Goal: Task Accomplishment & Management: Manage account settings

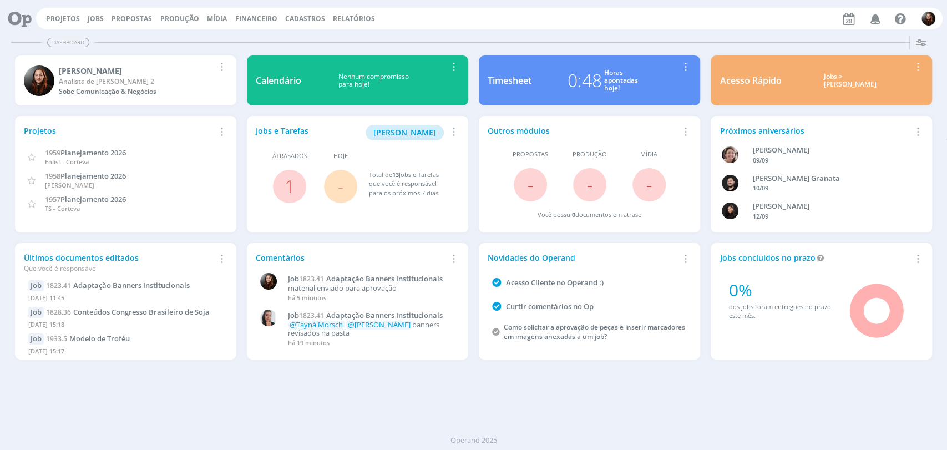
click at [694, 385] on div "Dashboard Salvar Selecione abaixo os cards desejados: Meus Meu Perfil [GEOGRAPH…" at bounding box center [473, 240] width 947 height 419
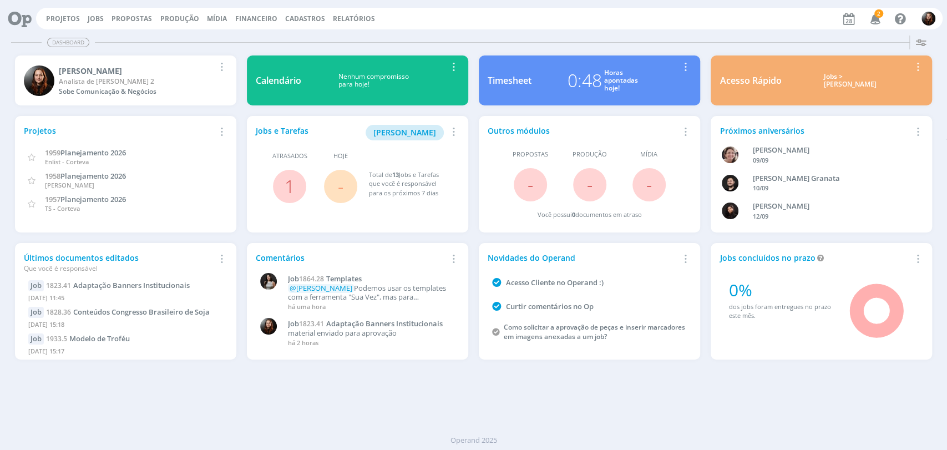
click at [481, 31] on div "Dashboard Salvar Selecione abaixo os cards desejados: Meus Meu Perfil Agenda Ti…" at bounding box center [473, 240] width 947 height 419
click at [446, 23] on div "Projetos Jobs Propostas Produção Mídia Financeiro Cadastros Relatórios 2 Notifi…" at bounding box center [489, 19] width 907 height 22
click at [879, 21] on icon "button" at bounding box center [875, 18] width 19 height 19
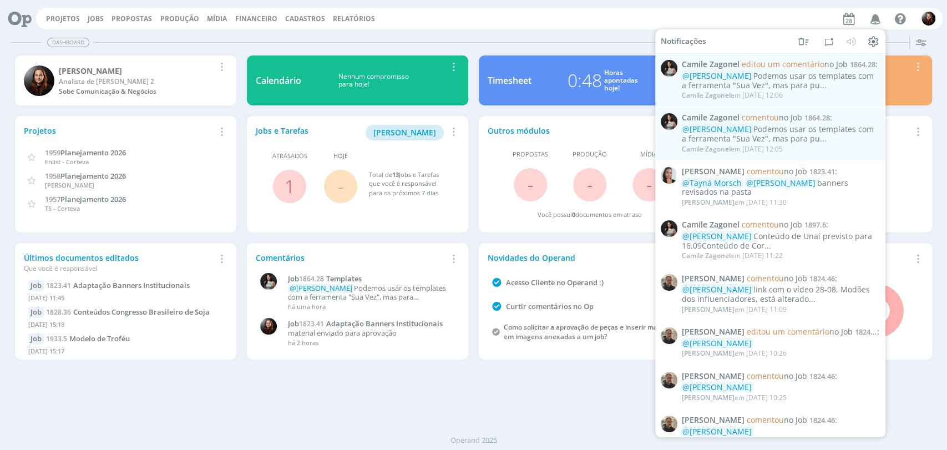
click at [562, 34] on div "Dashboard" at bounding box center [473, 42] width 925 height 16
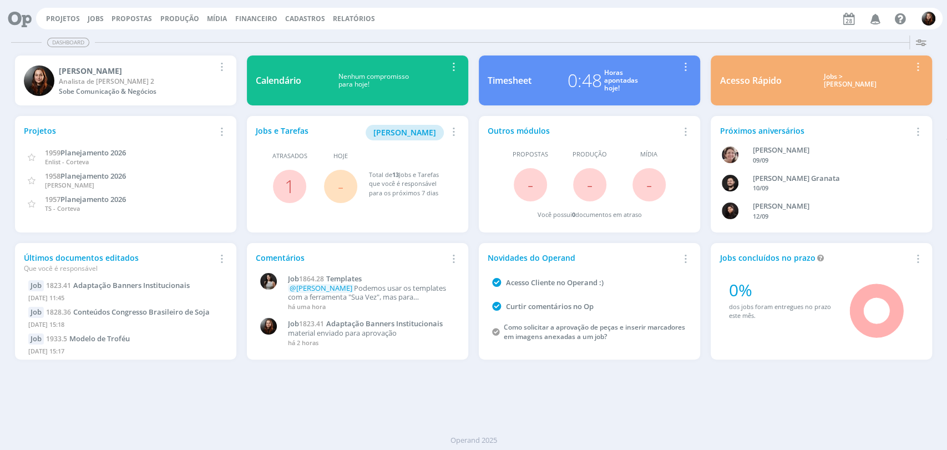
click at [634, 19] on div "Projetos Jobs Propostas Produção Mídia Financeiro Cadastros Relatórios Notifica…" at bounding box center [489, 19] width 907 height 22
click at [623, 31] on div "Dashboard Salvar Selecione abaixo os cards desejados: Meus Meu Perfil Agenda Ti…" at bounding box center [473, 240] width 947 height 419
drag, startPoint x: 634, startPoint y: 28, endPoint x: 638, endPoint y: 1, distance: 27.4
click at [634, 28] on div "Projetos Jobs Propostas Produção Mídia Financeiro Cadastros Relatórios Notifica…" at bounding box center [489, 19] width 907 height 22
drag, startPoint x: 648, startPoint y: 19, endPoint x: 598, endPoint y: 0, distance: 53.9
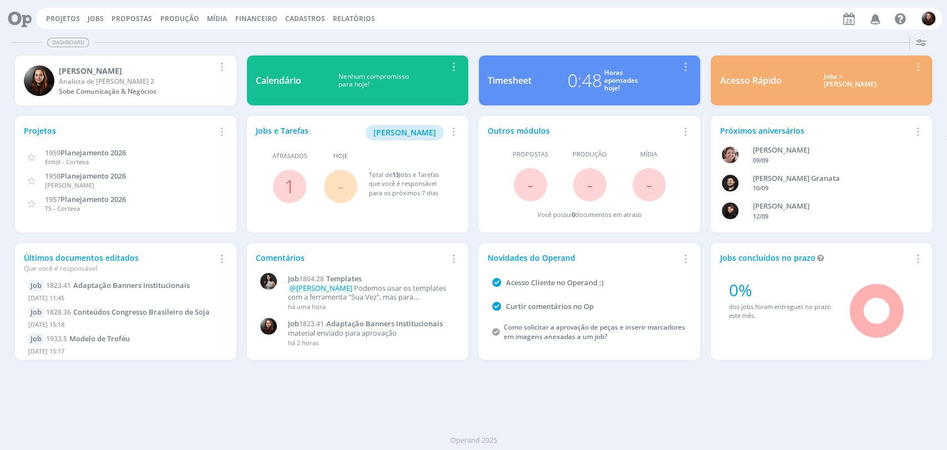
click at [648, 19] on div "Projetos Jobs Propostas Produção Mídia Financeiro Cadastros Relatórios Notifica…" at bounding box center [489, 19] width 907 height 22
click at [511, 28] on div "Projetos Jobs Propostas Produção Mídia Financeiro Cadastros Relatórios Notifica…" at bounding box center [489, 19] width 907 height 22
click at [746, 392] on div "Dashboard Salvar Selecione abaixo os cards desejados: Meus Meu Perfil [GEOGRAPH…" at bounding box center [473, 240] width 947 height 419
click at [684, 23] on div "Projetos Jobs Propostas Produção Mídia Financeiro Cadastros Relatórios Notifica…" at bounding box center [489, 19] width 907 height 22
click at [675, 29] on div "Projetos Jobs Propostas Produção Mídia Financeiro Cadastros Relatórios Notifica…" at bounding box center [473, 17] width 938 height 27
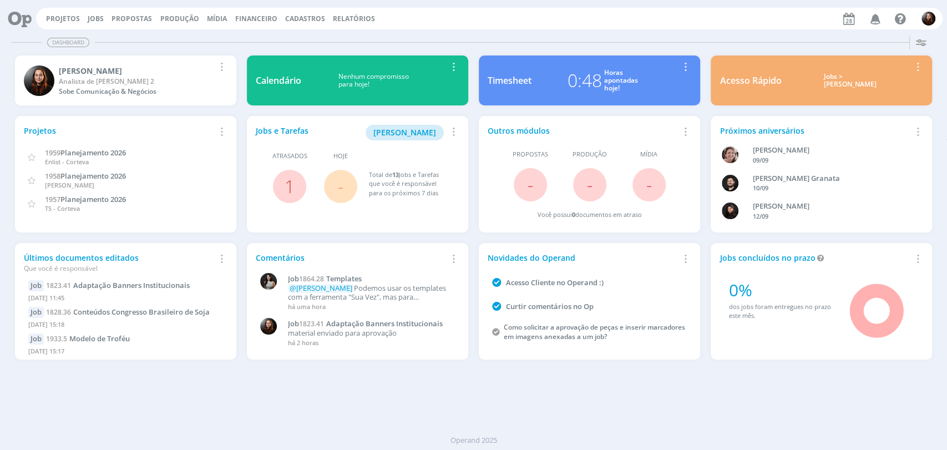
click at [492, 18] on div "Projetos Jobs Propostas Produção Mídia Financeiro Cadastros Relatórios Notifica…" at bounding box center [489, 19] width 907 height 22
click at [498, 29] on div "Projetos Jobs Propostas Produção Mídia Financeiro Cadastros Relatórios Notifica…" at bounding box center [473, 17] width 938 height 27
click at [509, 27] on div "Projetos Jobs Propostas Produção Mídia Financeiro Cadastros Relatórios Notifica…" at bounding box center [489, 19] width 907 height 22
click at [639, 41] on div "Dashboard" at bounding box center [473, 42] width 925 height 16
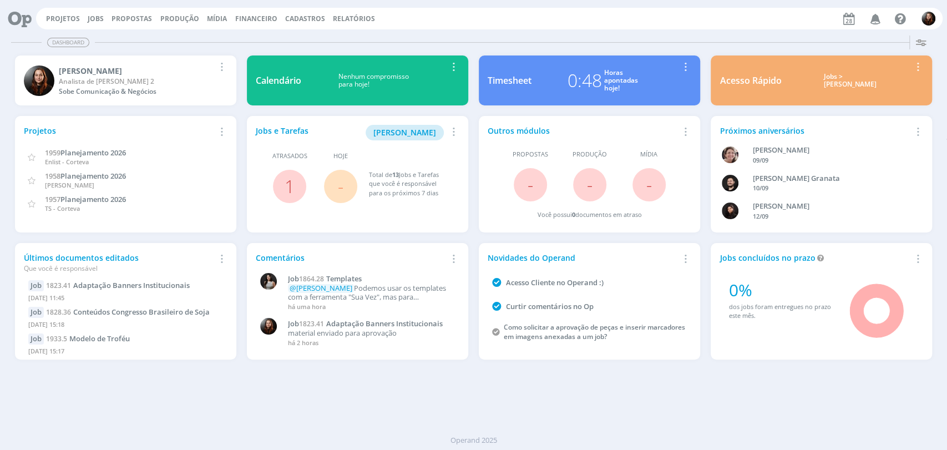
click at [595, 408] on div "Dashboard Salvar Selecione abaixo os cards desejados: Meus Meu Perfil [GEOGRAPH…" at bounding box center [473, 240] width 947 height 419
drag, startPoint x: 707, startPoint y: 403, endPoint x: 701, endPoint y: 411, distance: 9.5
click at [707, 403] on div "Dashboard Salvar Selecione abaixo os cards desejados: Meus Meu Perfil [GEOGRAPH…" at bounding box center [473, 240] width 947 height 419
click at [507, 31] on div "Dashboard Salvar Selecione abaixo os cards desejados: Meus Meu Perfil [GEOGRAPH…" at bounding box center [473, 240] width 947 height 419
click at [586, 26] on div "Projetos Jobs Propostas Produção Mídia Financeiro Cadastros Relatórios Notifica…" at bounding box center [489, 19] width 907 height 22
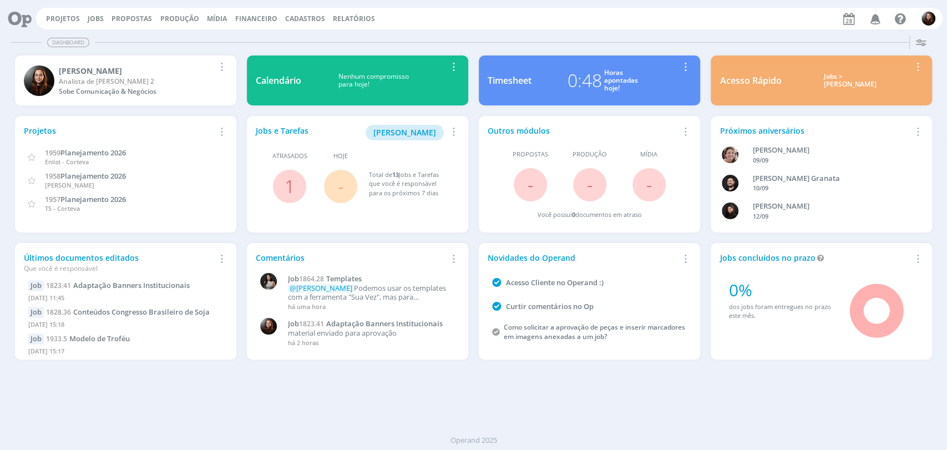
drag, startPoint x: 89, startPoint y: 17, endPoint x: 130, endPoint y: 48, distance: 51.9
click at [89, 17] on link "Jobs" at bounding box center [96, 18] width 16 height 9
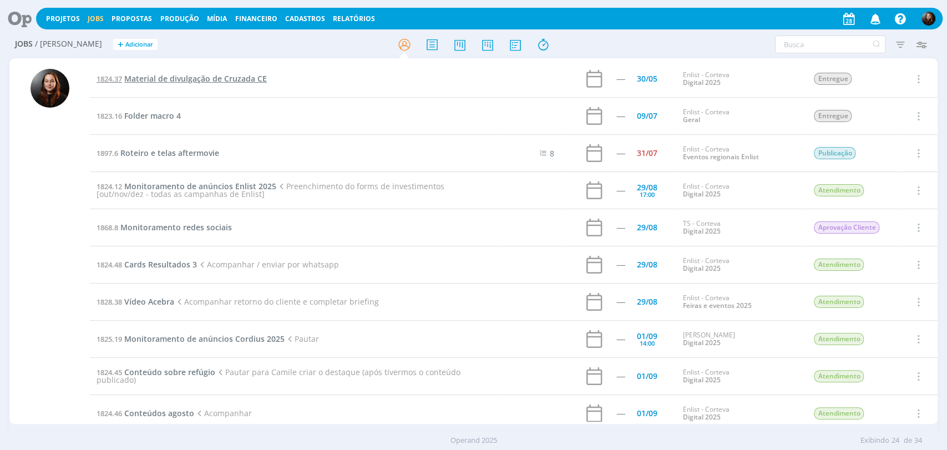
click at [201, 81] on span "Material de divulgação de Cruzada CE" at bounding box center [195, 78] width 143 height 11
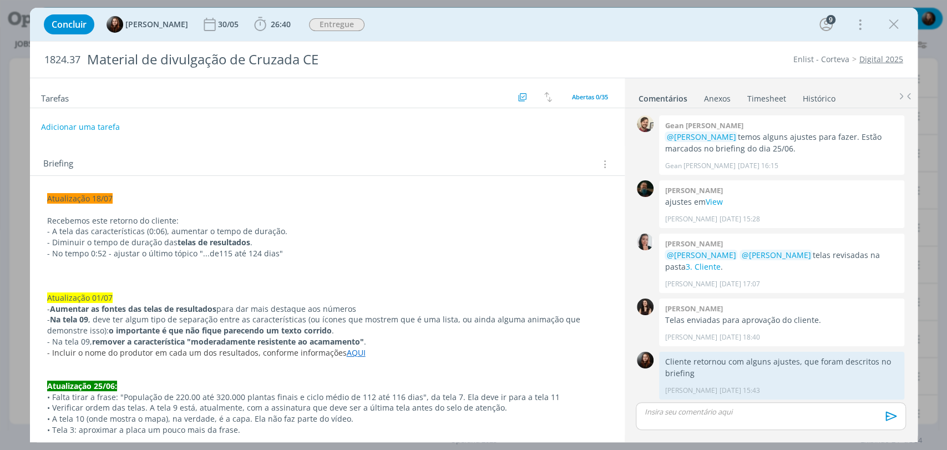
scroll to position [861, 0]
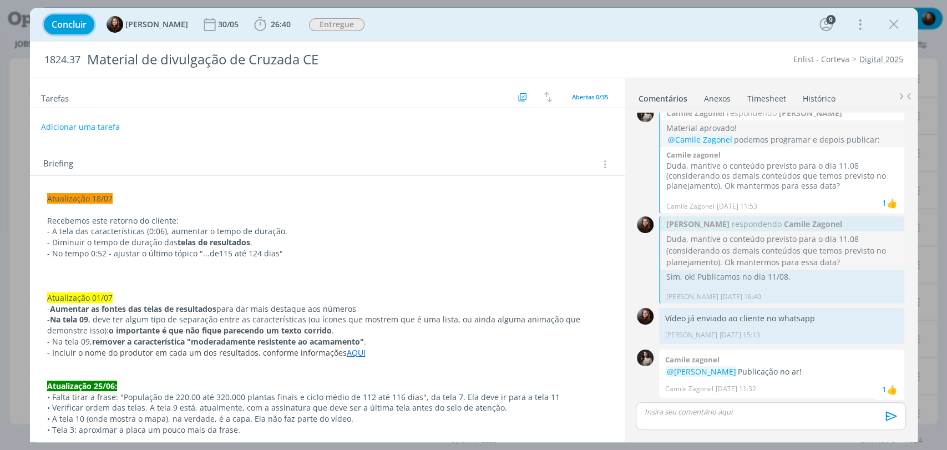
click at [75, 22] on span "Concluir" at bounding box center [69, 24] width 35 height 9
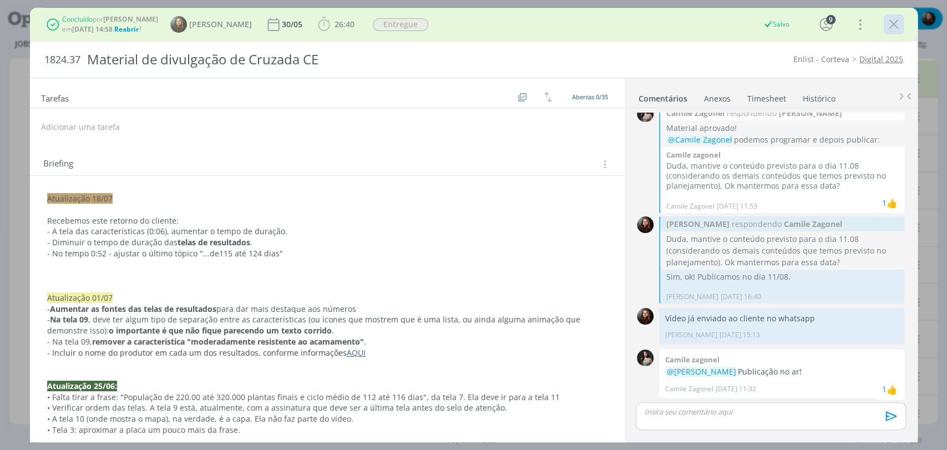
click at [897, 27] on icon "dialog" at bounding box center [894, 24] width 17 height 17
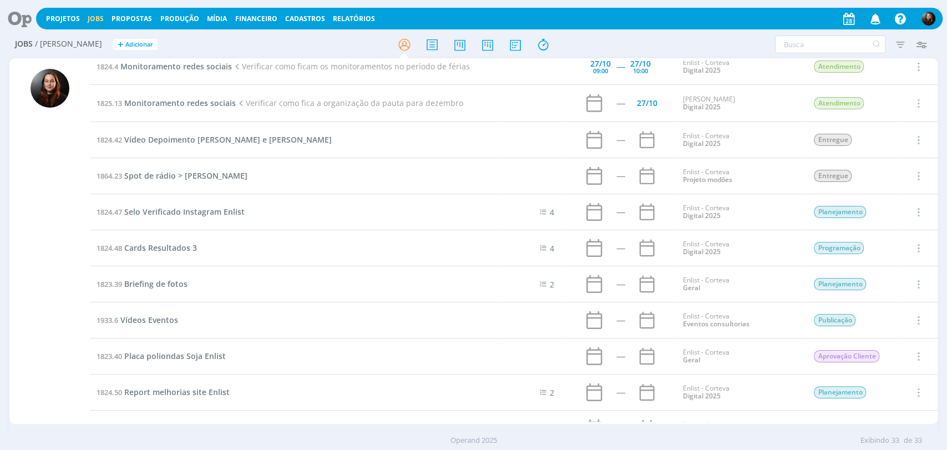
scroll to position [708, 0]
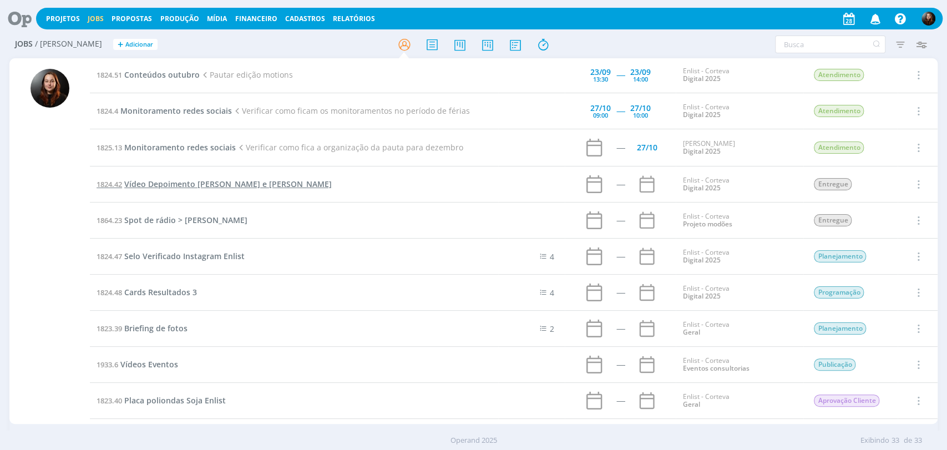
click at [240, 183] on span "Vídeo Depoimento Willian Zucolli e Ricardo Souza" at bounding box center [228, 184] width 208 height 11
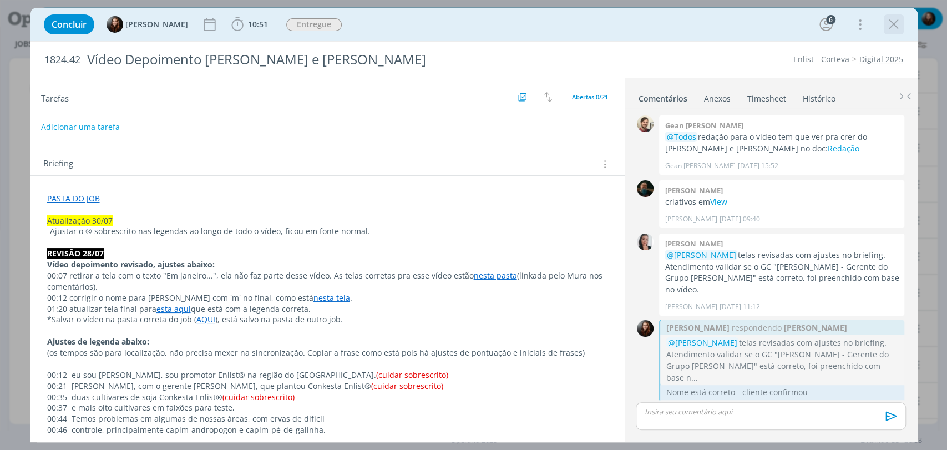
scroll to position [1049, 0]
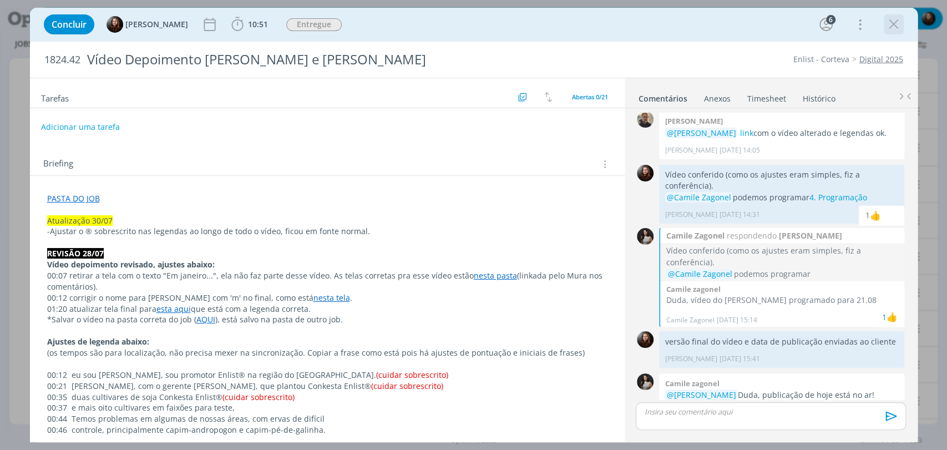
click at [900, 25] on icon "dialog" at bounding box center [894, 24] width 17 height 17
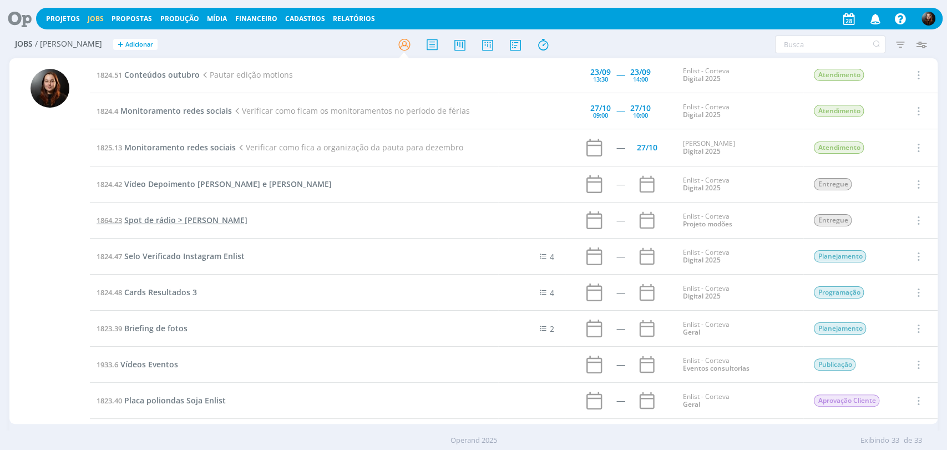
click at [227, 218] on span "Spot de rádio > [PERSON_NAME]" at bounding box center [185, 220] width 123 height 11
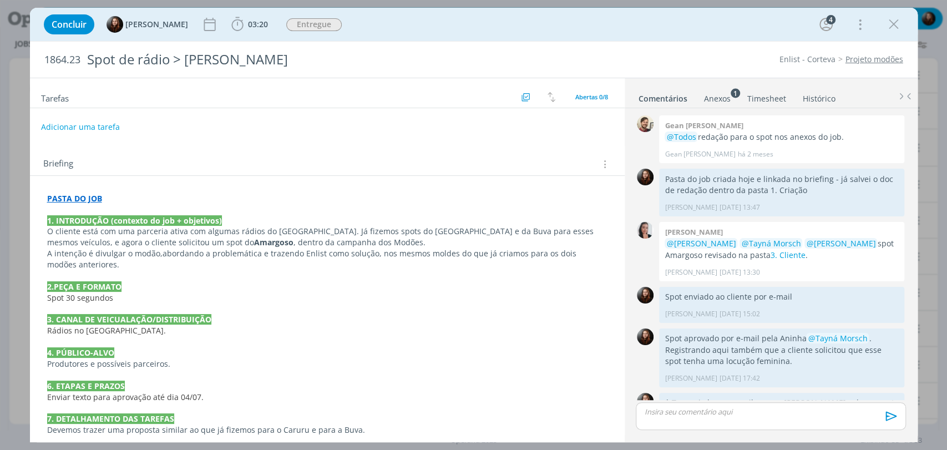
scroll to position [415, 0]
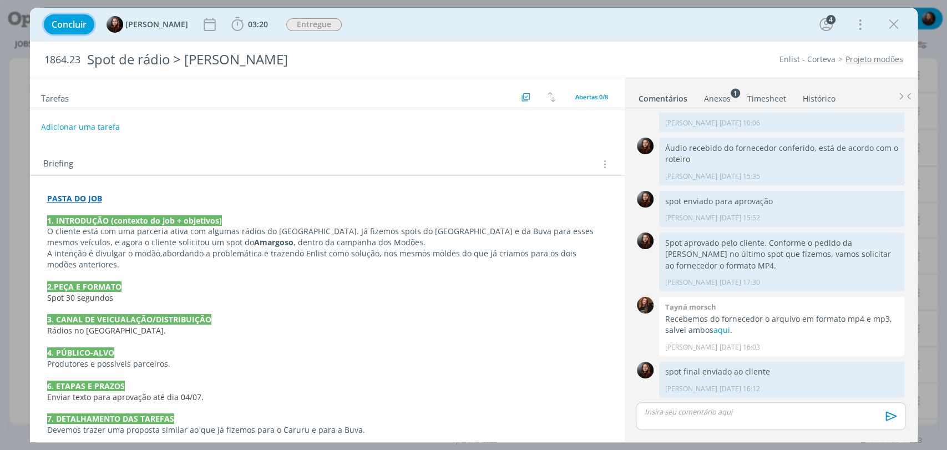
click at [53, 23] on span "Concluir" at bounding box center [69, 24] width 35 height 9
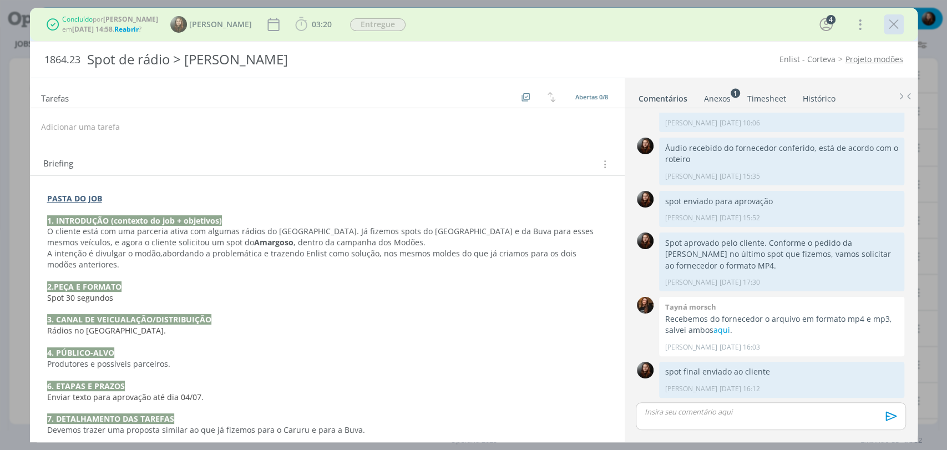
click at [892, 23] on icon "dialog" at bounding box center [894, 24] width 17 height 17
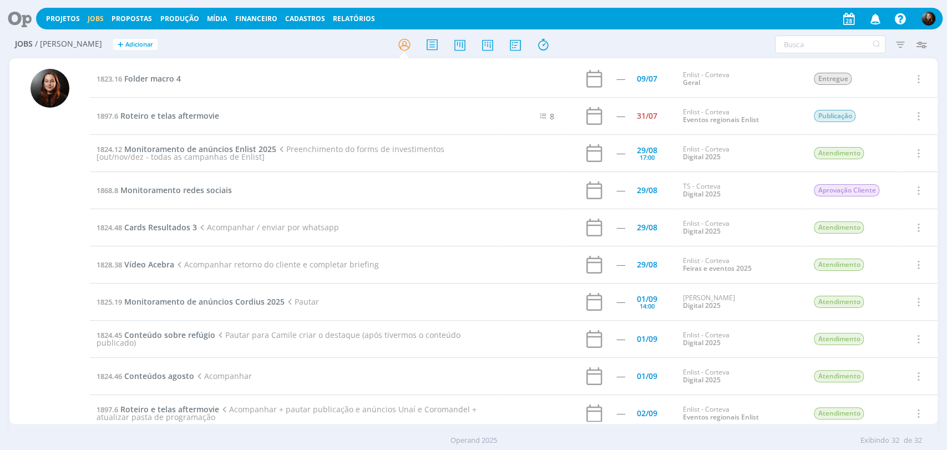
click at [23, 19] on icon at bounding box center [15, 19] width 23 height 22
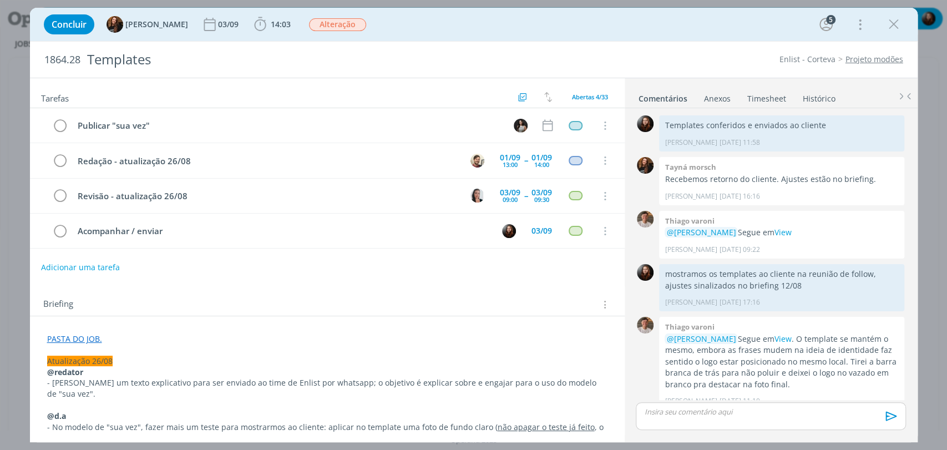
scroll to position [1275, 0]
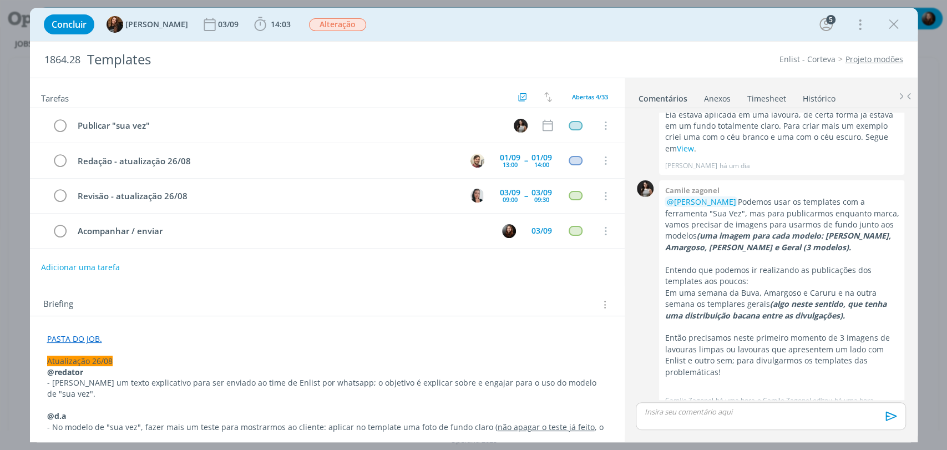
click at [617, 34] on div "Concluir Tayná Morsch 03/09 14:03 Apontar Data * 28/08/2025 Horas * 00:00 Taref…" at bounding box center [473, 24] width 871 height 27
drag, startPoint x: 706, startPoint y: 220, endPoint x: 790, endPoint y: 235, distance: 85.7
click at [790, 235] on p "@Eduarda Pereira Podemos usar os templates com a ferramenta "Sua Vez", mas para…" at bounding box center [782, 224] width 234 height 57
click at [797, 238] on p "@Eduarda Pereira Podemos usar os templates com a ferramenta "Sua Vez", mas para…" at bounding box center [782, 224] width 234 height 57
drag, startPoint x: 692, startPoint y: 259, endPoint x: 731, endPoint y: 272, distance: 41.8
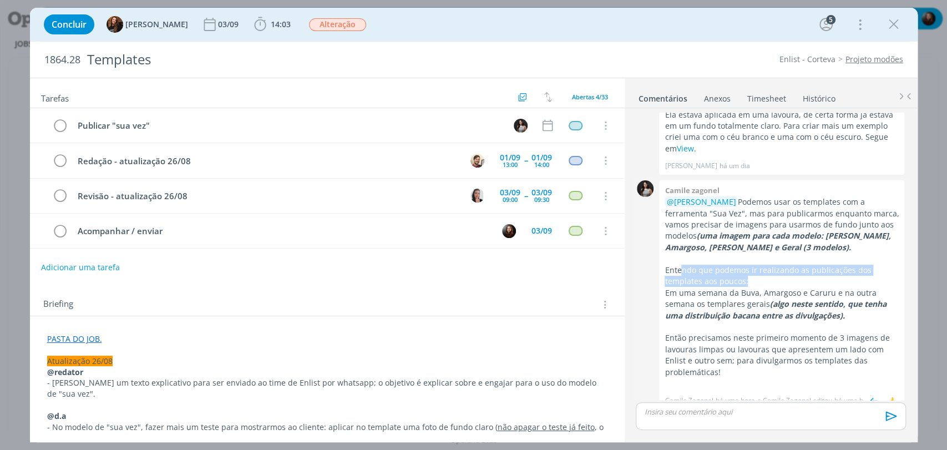
click at [731, 272] on p "Entendo que podemos ir realizando as publicações dos templates aos poucos:" at bounding box center [782, 276] width 234 height 23
click at [778, 253] on p "dialog" at bounding box center [782, 258] width 234 height 11
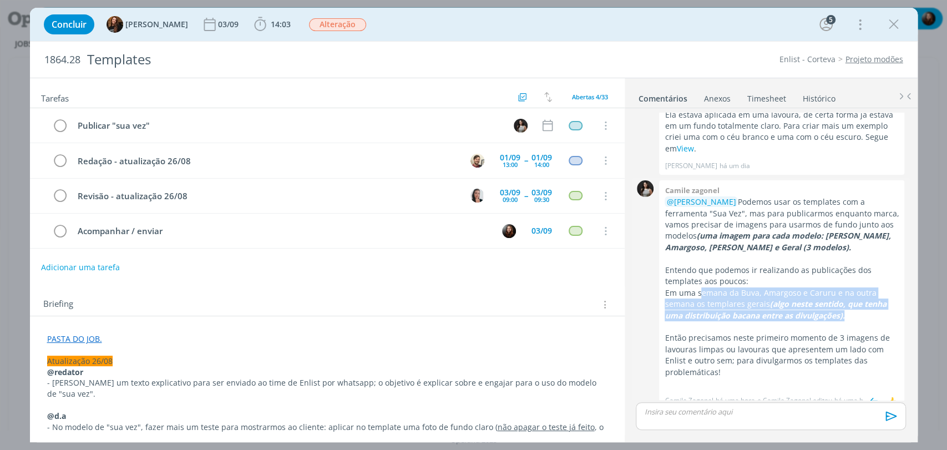
drag, startPoint x: 702, startPoint y: 281, endPoint x: 863, endPoint y: 306, distance: 163.0
click at [863, 306] on p "Em uma semana da Buva, Amargoso e Caruru e na outra semana os templares gerais …" at bounding box center [782, 304] width 234 height 34
click at [860, 303] on p "Em uma semana da Buva, Amargoso e Caruru e na outra semana os templares gerais …" at bounding box center [782, 304] width 234 height 34
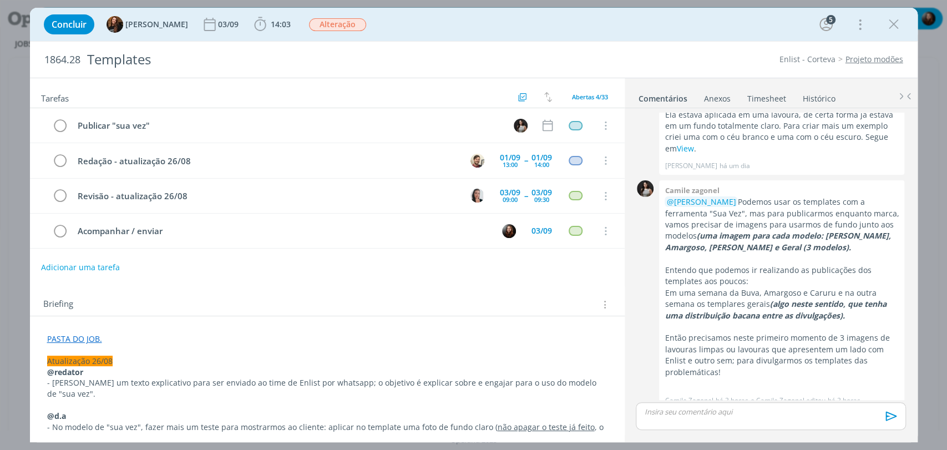
click at [607, 29] on div "Concluir Tayná Morsch 03/09 14:03 Iniciar Apontar Data * 28/08/2025 Horas * 00:…" at bounding box center [473, 24] width 871 height 27
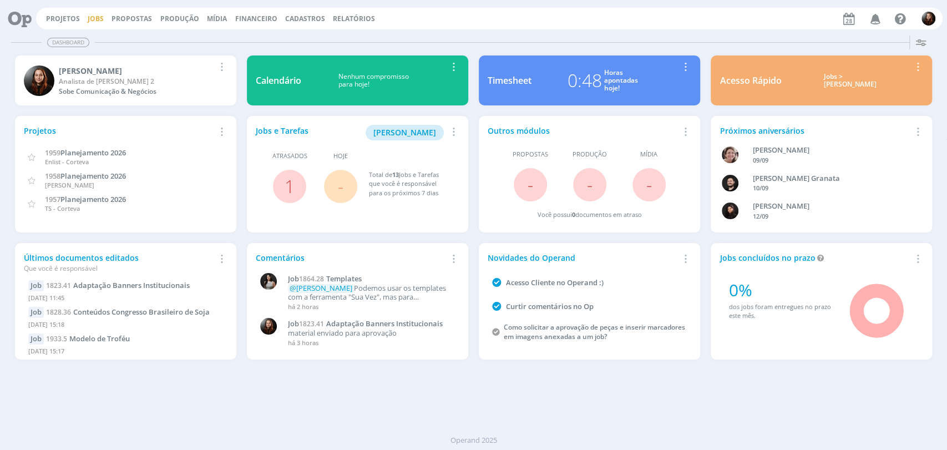
click at [90, 18] on link "Jobs" at bounding box center [96, 18] width 16 height 9
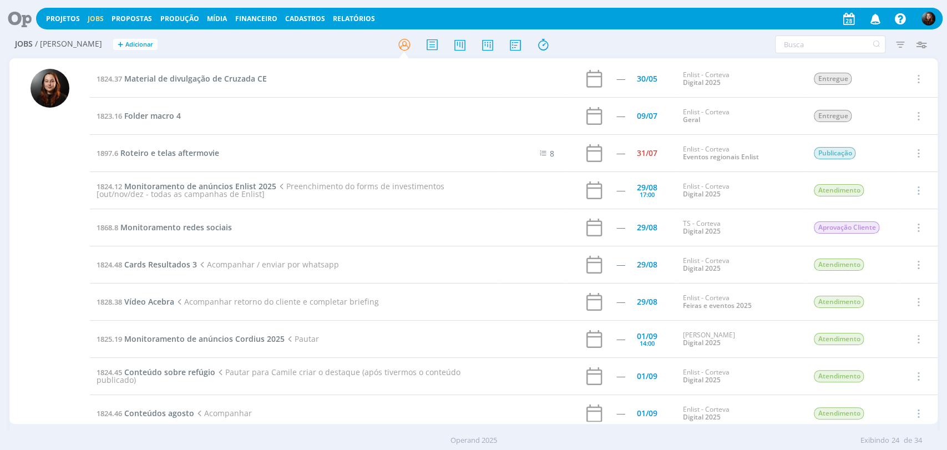
click at [630, 52] on div "Filtros Filtrar Limpar Tipo Jobs e Tarefas Data Personalizado a Situação dos jo…" at bounding box center [783, 45] width 310 height 18
click at [576, 45] on div at bounding box center [474, 44] width 310 height 20
click at [689, 43] on div "Filtros Filtrar Limpar Tipo Jobs e Tarefas Data Personalizado a Situação dos jo…" at bounding box center [783, 45] width 299 height 18
click at [266, 51] on h2 "Jobs / Minha Pauta + Adicionar" at bounding box center [164, 42] width 299 height 23
click at [712, 45] on div "Filtros Filtrar Limpar Tipo Jobs e Tarefas Data Personalizado a Situação dos jo…" at bounding box center [783, 45] width 299 height 18
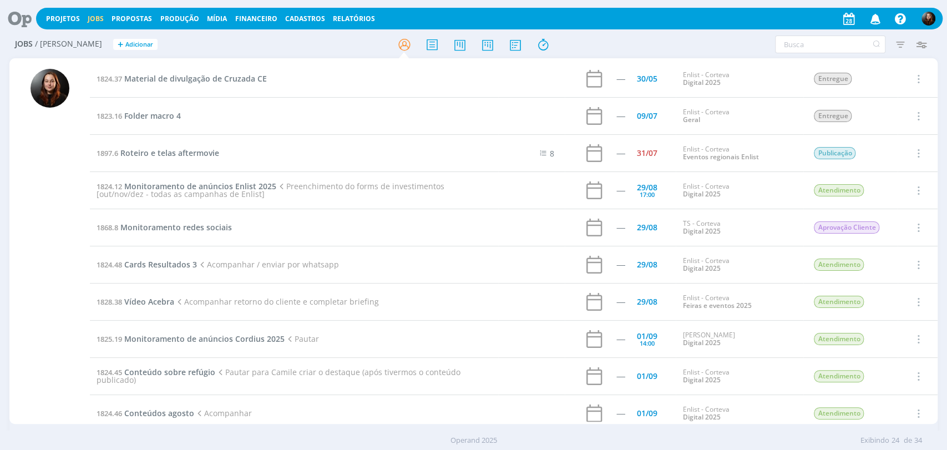
click at [714, 41] on div "Filtros Filtrar Limpar Tipo Jobs e Tarefas Data Personalizado a Situação dos jo…" at bounding box center [783, 45] width 299 height 18
click at [684, 46] on div "Filtros Filtrar Limpar Tipo Jobs e Tarefas Data Personalizado a Situação dos jo…" at bounding box center [783, 45] width 299 height 18
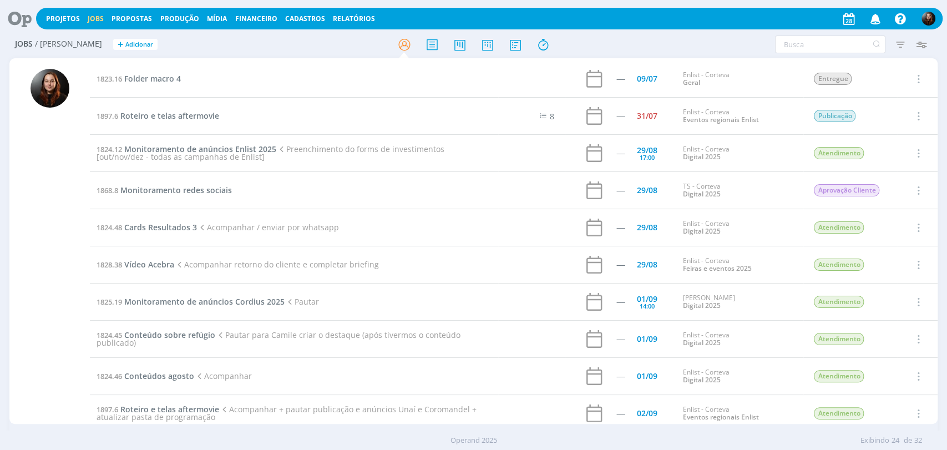
click at [18, 24] on icon at bounding box center [15, 19] width 23 height 22
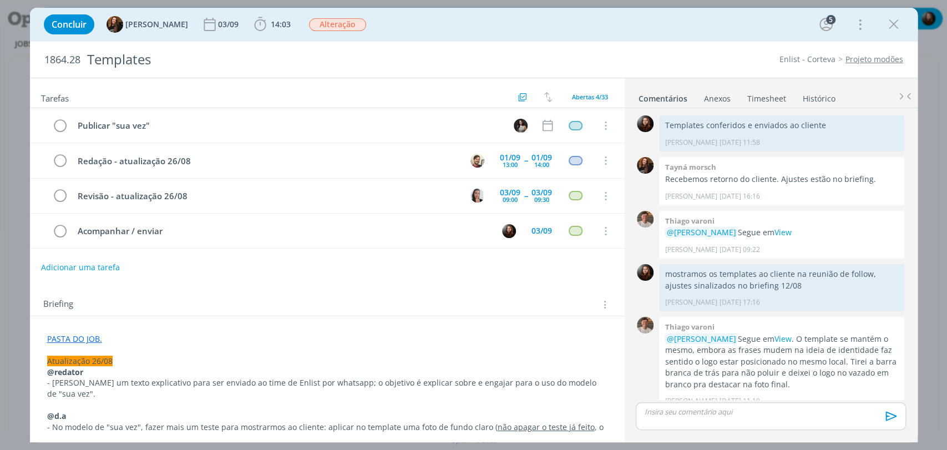
scroll to position [1275, 0]
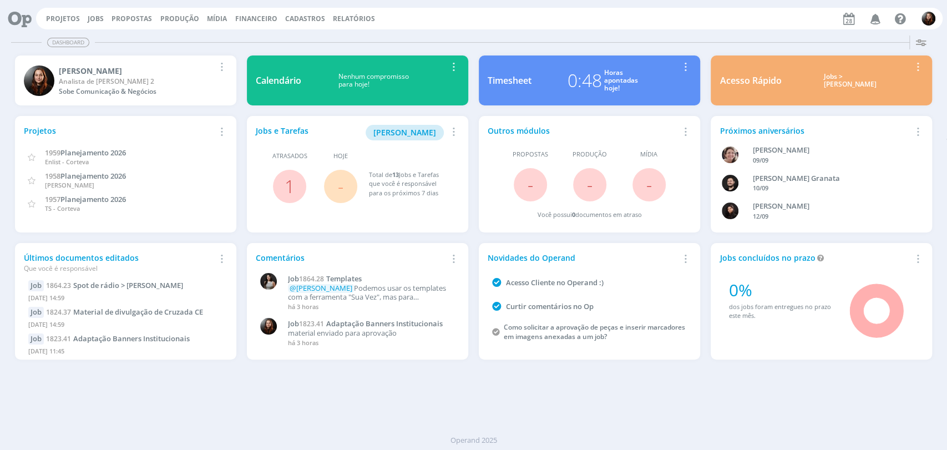
click at [670, 19] on div "Projetos Jobs Propostas Produção [GEOGRAPHIC_DATA] Financeiro Cadastros Relatór…" at bounding box center [489, 19] width 907 height 22
click at [493, 33] on div "Dashboard Salvar Selecione abaixo os cards desejados: Meus Meu Perfil [GEOGRAPH…" at bounding box center [473, 240] width 947 height 419
drag, startPoint x: 429, startPoint y: 34, endPoint x: 422, endPoint y: 23, distance: 12.8
click at [429, 34] on div "Dashboard" at bounding box center [473, 42] width 925 height 16
drag, startPoint x: 517, startPoint y: 18, endPoint x: 508, endPoint y: 27, distance: 12.2
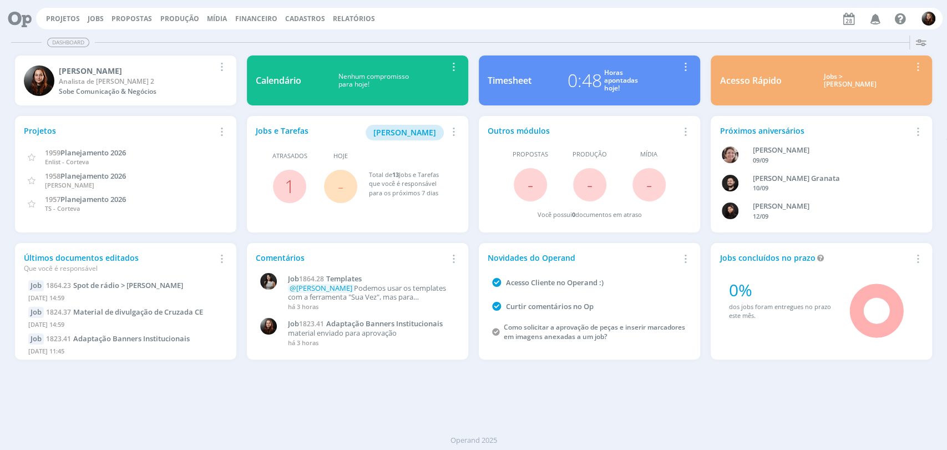
click at [517, 18] on div "Projetos Jobs Propostas Produção [GEOGRAPHIC_DATA] Financeiro Cadastros Relatór…" at bounding box center [489, 19] width 907 height 22
click at [533, 30] on div "Projetos Jobs Propostas Produção [GEOGRAPHIC_DATA] Financeiro Cadastros Relatór…" at bounding box center [473, 17] width 938 height 27
click at [665, 28] on div "Projetos Jobs Propostas Produção [GEOGRAPHIC_DATA] Financeiro Cadastros Relatór…" at bounding box center [489, 19] width 907 height 22
click at [744, 376] on div "Dashboard Salvar Selecione abaixo os cards desejados: Meus Meu Perfil [GEOGRAPH…" at bounding box center [473, 240] width 947 height 419
